Goal: Task Accomplishment & Management: Complete application form

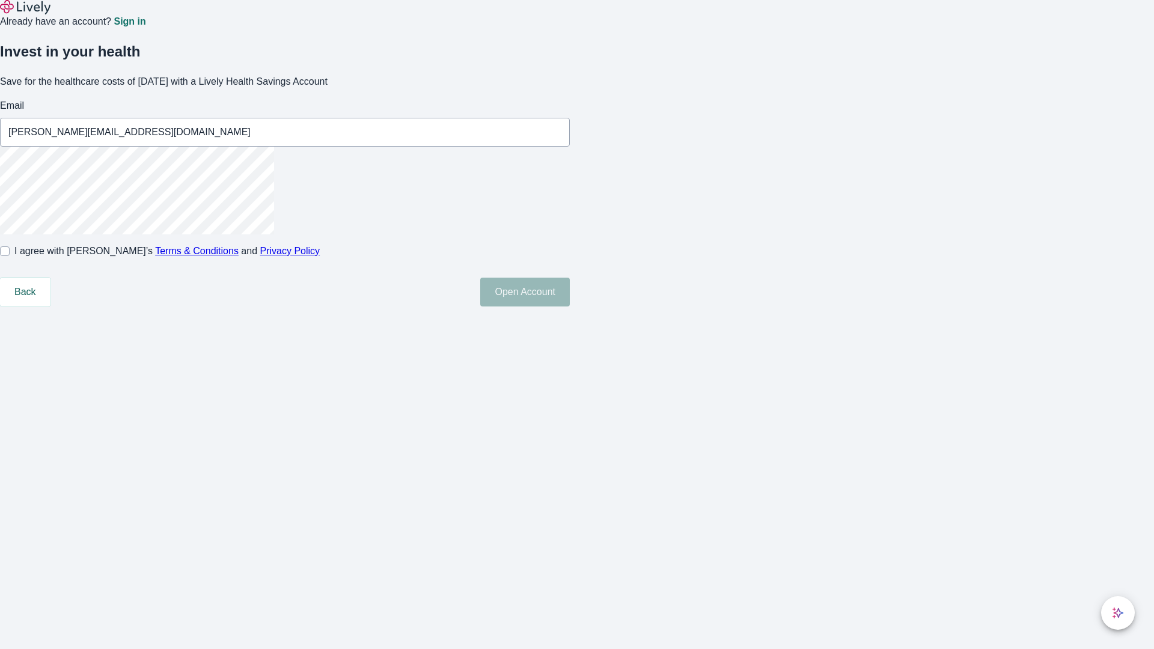
click at [10, 256] on input "I agree with Lively’s Terms & Conditions and Privacy Policy" at bounding box center [5, 251] width 10 height 10
checkbox input "true"
click at [570, 307] on button "Open Account" at bounding box center [525, 292] width 90 height 29
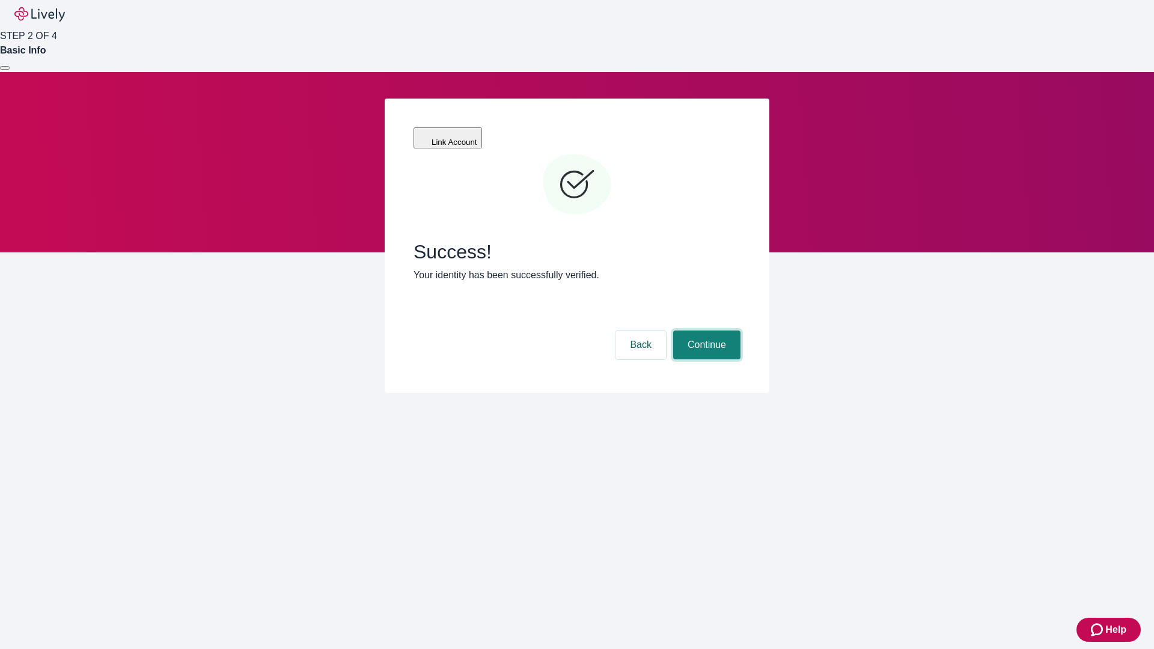
click at [705, 331] on button "Continue" at bounding box center [706, 345] width 67 height 29
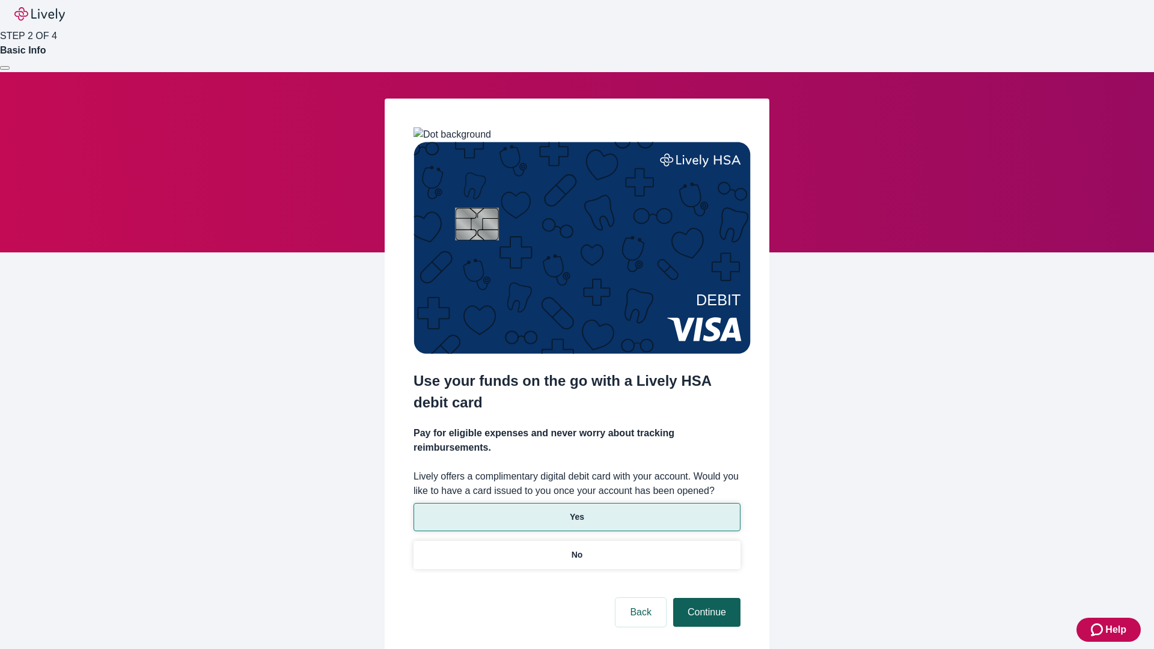
click at [705, 598] on button "Continue" at bounding box center [706, 612] width 67 height 29
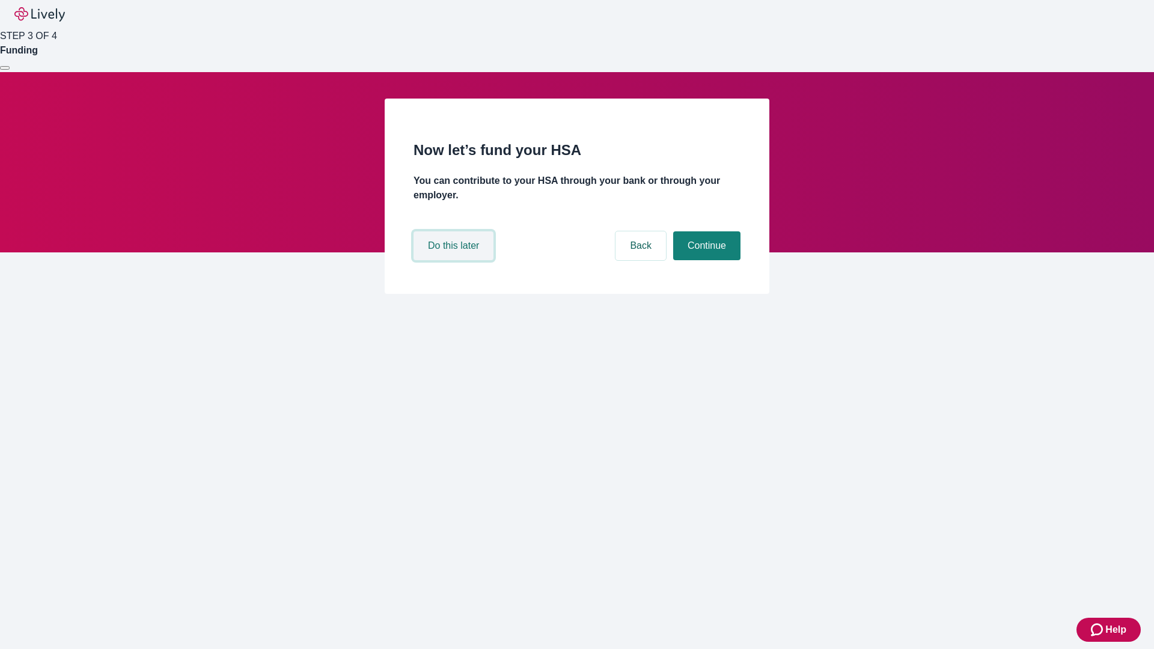
click at [455, 260] on button "Do this later" at bounding box center [454, 245] width 80 height 29
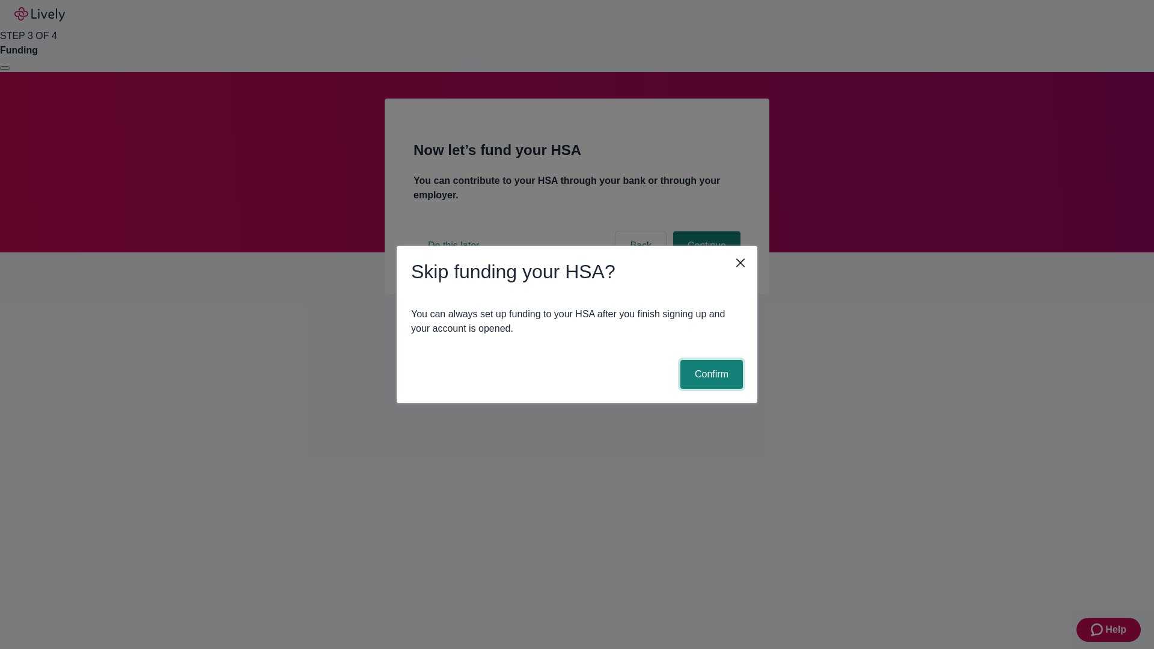
click at [710, 374] on button "Confirm" at bounding box center [711, 374] width 63 height 29
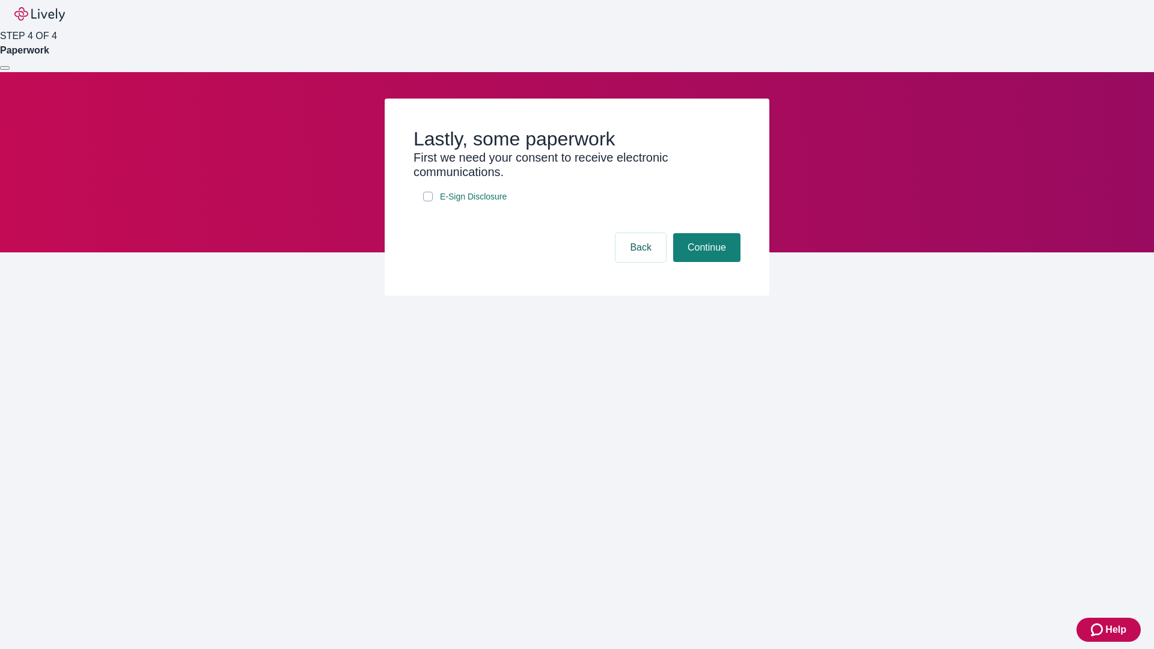
click at [428, 201] on input "E-Sign Disclosure" at bounding box center [428, 197] width 10 height 10
checkbox input "true"
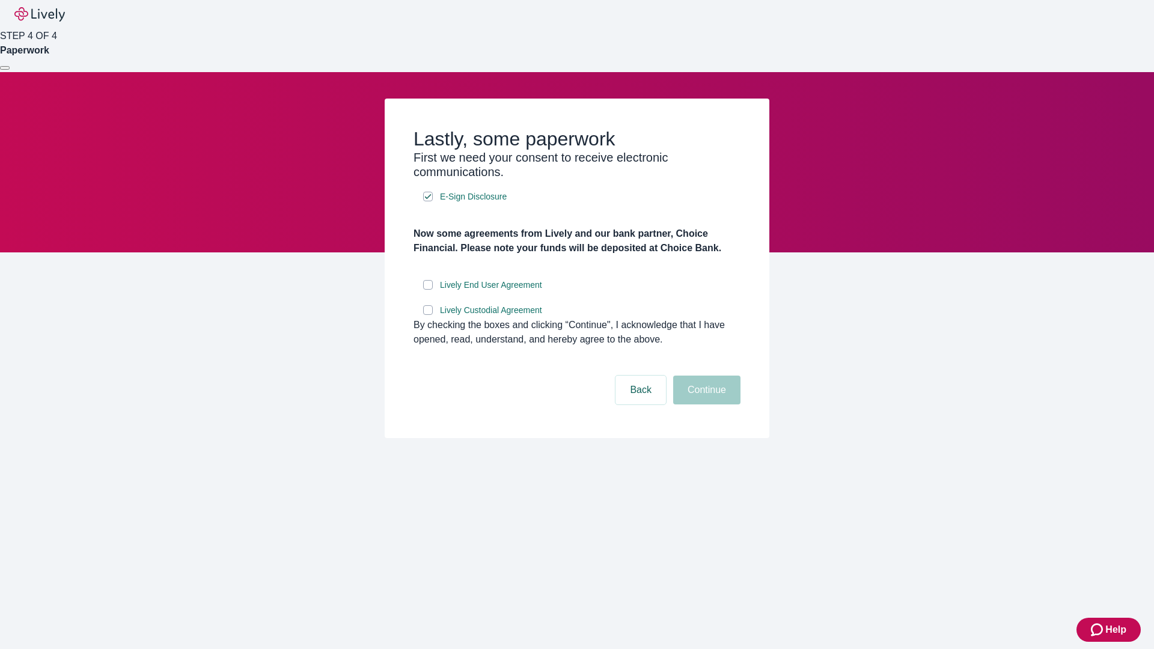
click at [428, 290] on input "Lively End User Agreement" at bounding box center [428, 285] width 10 height 10
checkbox input "true"
click at [428, 315] on input "Lively Custodial Agreement" at bounding box center [428, 310] width 10 height 10
checkbox input "true"
click at [705, 405] on button "Continue" at bounding box center [706, 390] width 67 height 29
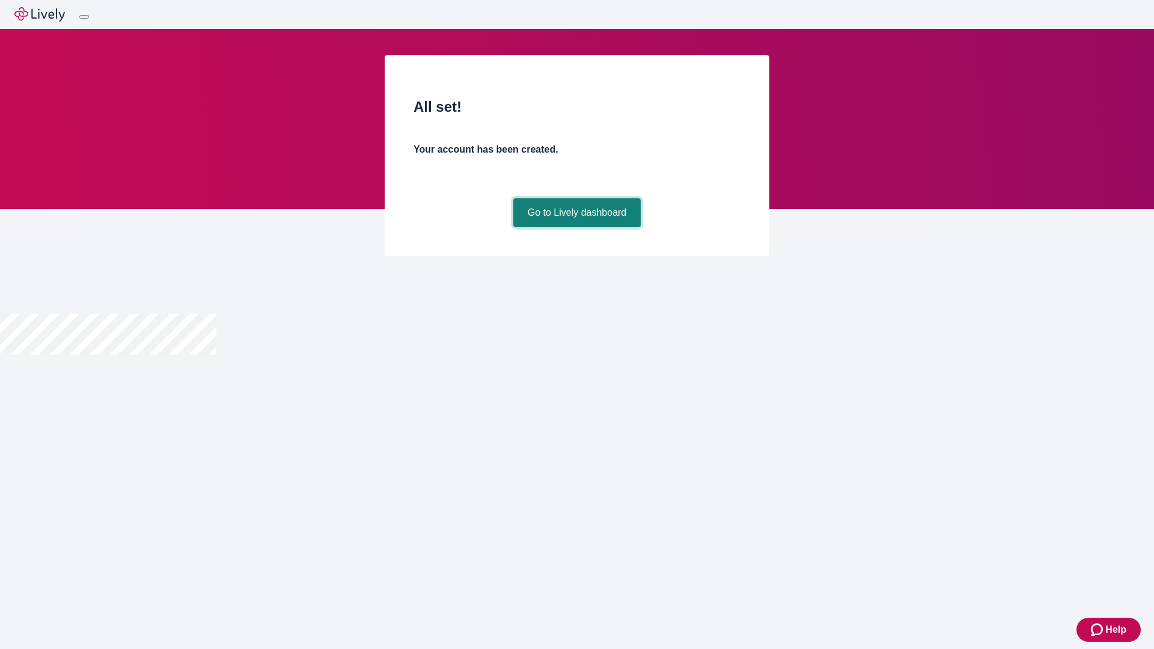
click at [576, 227] on link "Go to Lively dashboard" at bounding box center [577, 212] width 128 height 29
